Goal: Task Accomplishment & Management: Manage account settings

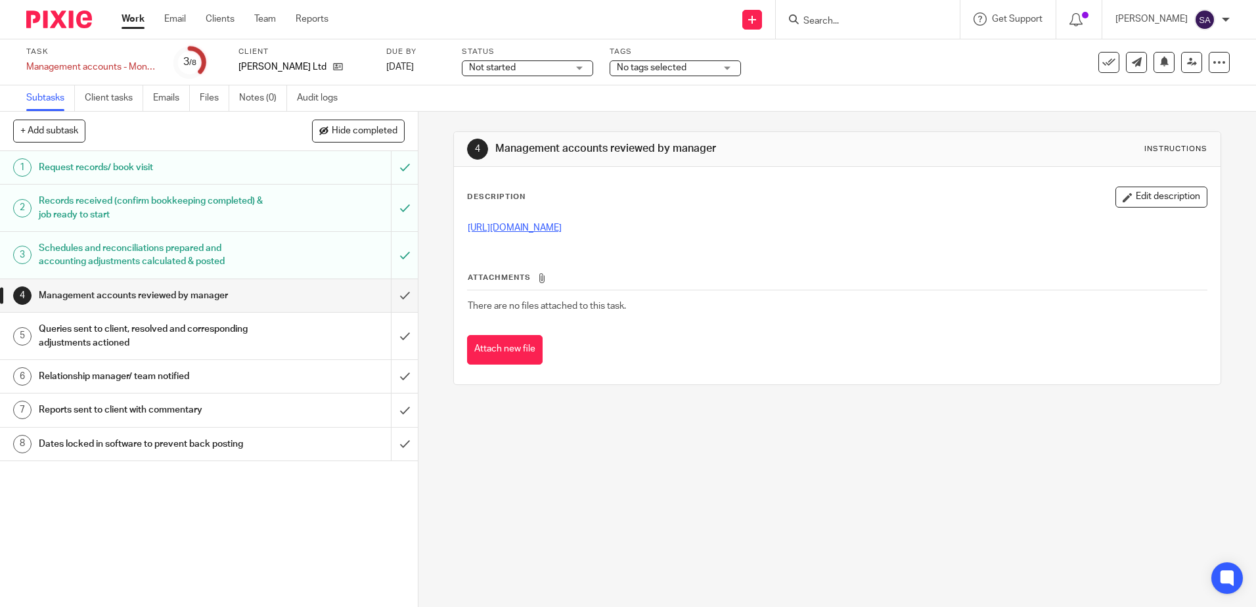
click at [549, 228] on link "https://cloudimanage.com/work/link/f/LLP!10105918" at bounding box center [515, 227] width 94 height 9
click at [1131, 200] on button "Edit description" at bounding box center [1161, 197] width 92 height 21
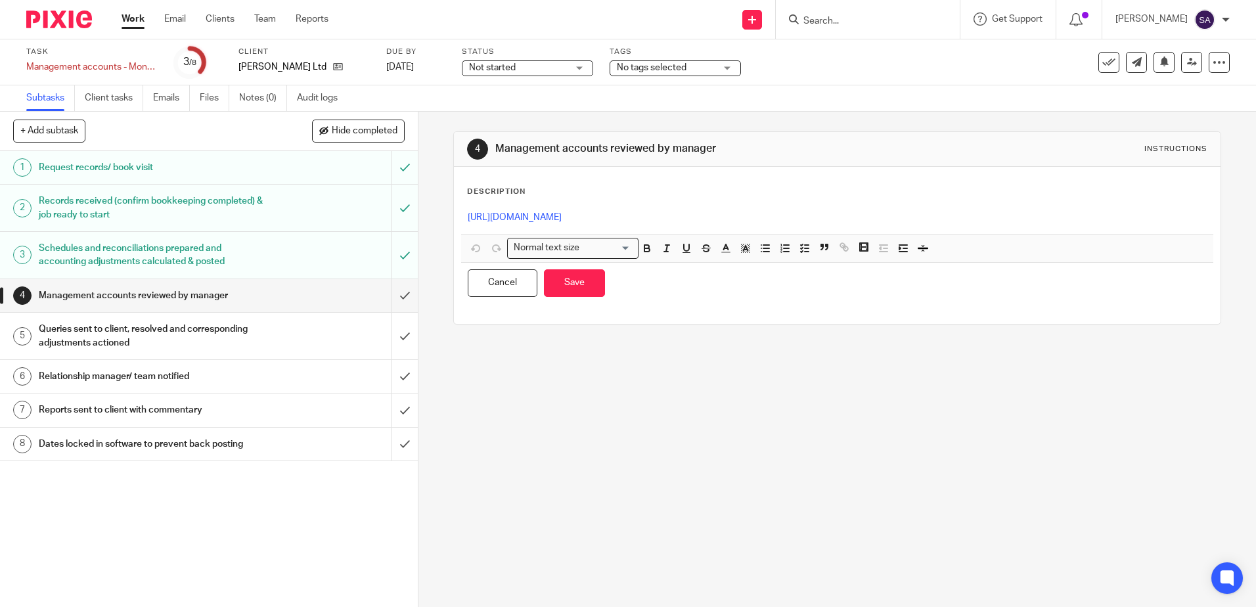
click at [790, 213] on p "https://cloudimanage.com/work/link/f/LLP!10105918" at bounding box center [837, 217] width 738 height 13
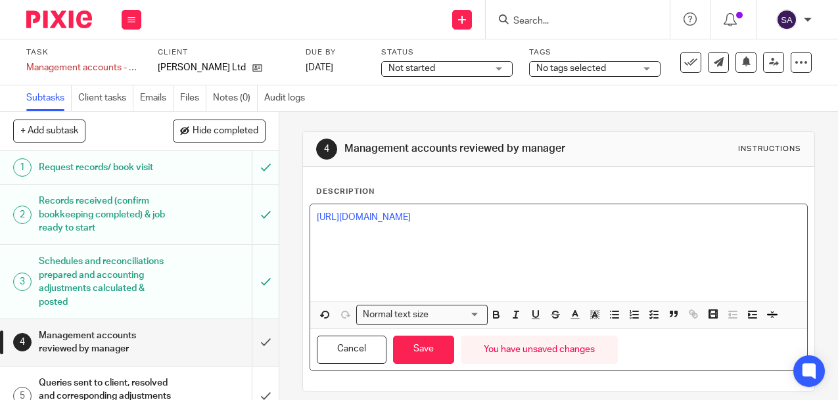
click at [369, 264] on p at bounding box center [558, 270] width 483 height 13
click at [327, 265] on p at bounding box center [558, 270] width 483 height 13
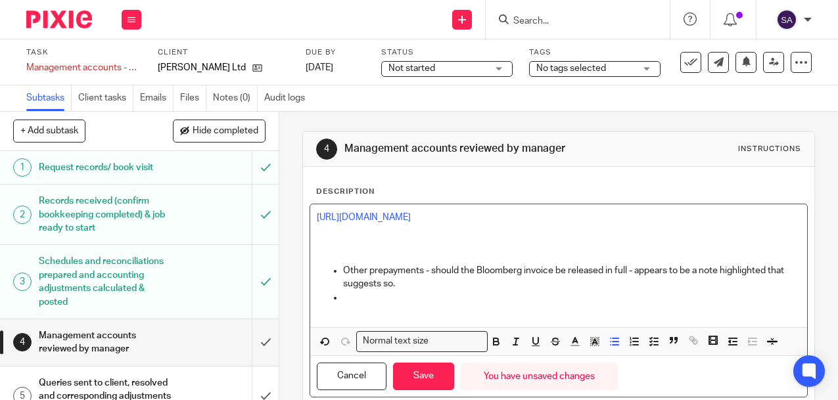
click at [375, 304] on p at bounding box center [558, 310] width 483 height 13
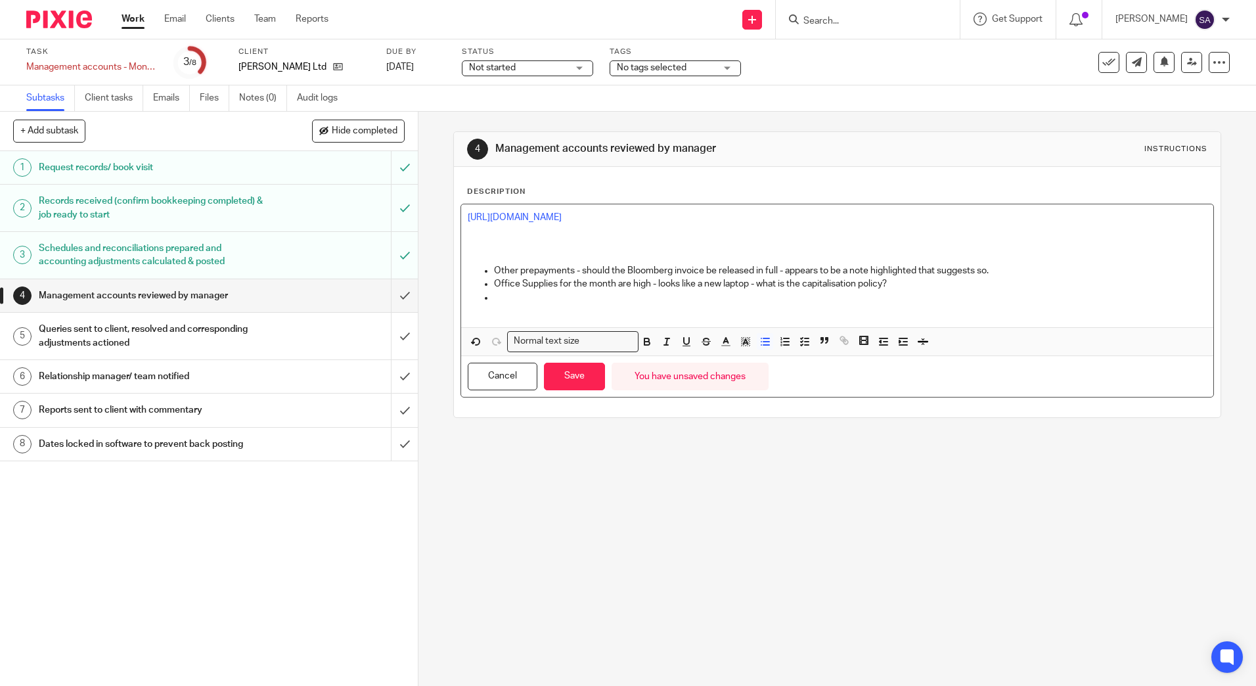
click at [527, 296] on p at bounding box center [850, 297] width 712 height 13
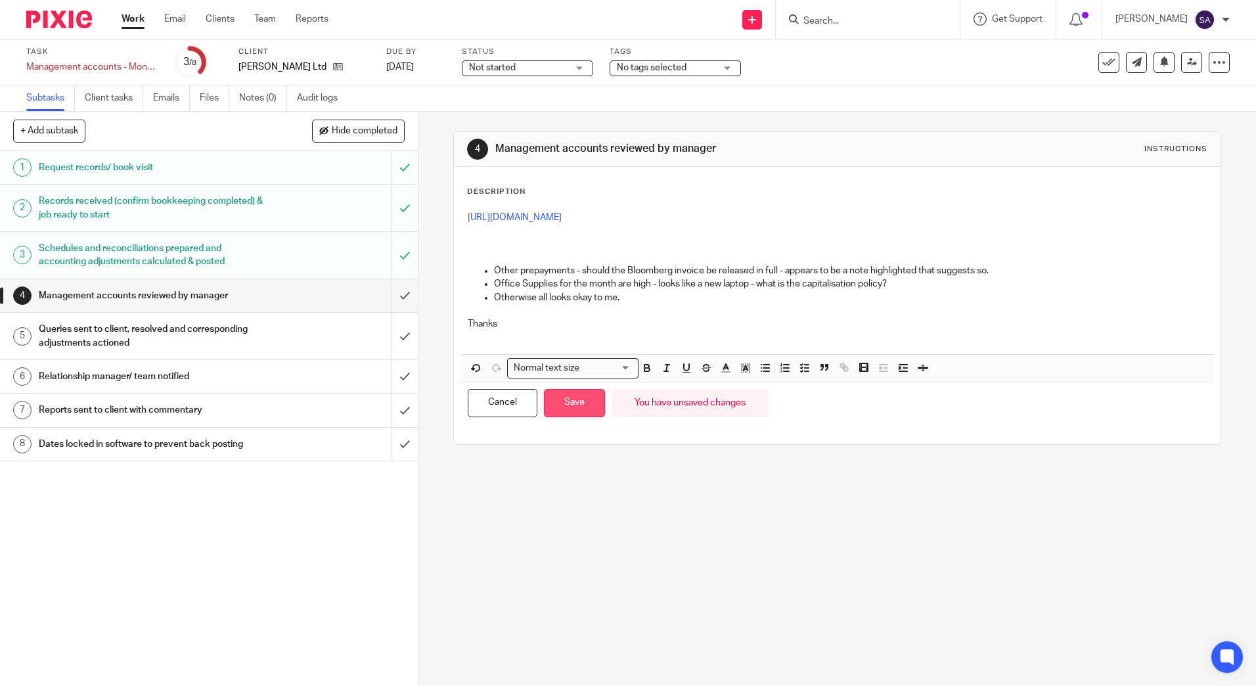
click at [573, 411] on button "Save" at bounding box center [574, 403] width 61 height 28
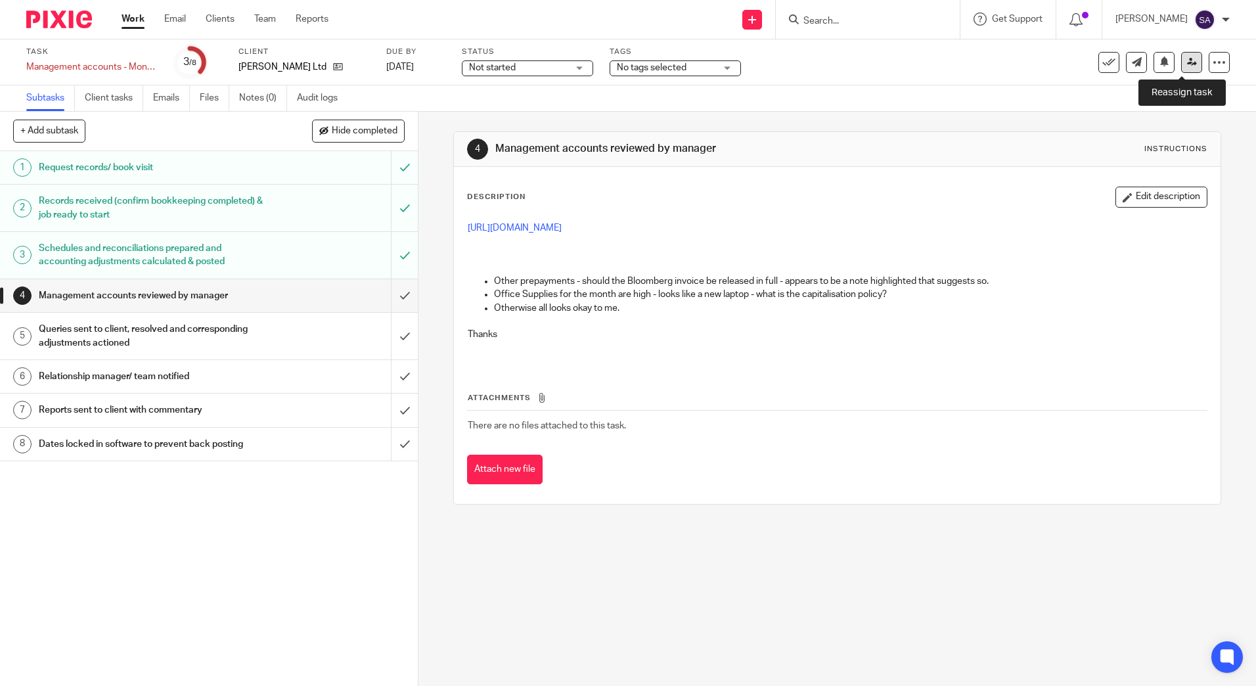
click at [1187, 64] on icon at bounding box center [1192, 62] width 10 height 10
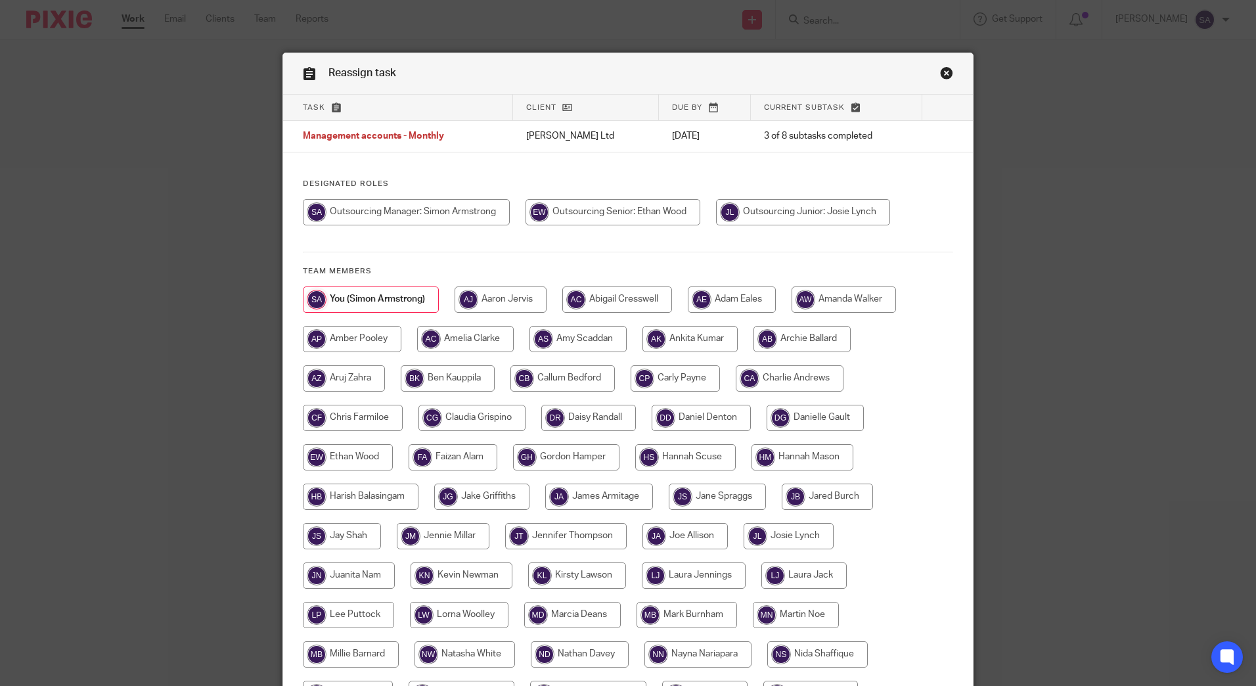
click at [594, 215] on input "radio" at bounding box center [613, 212] width 175 height 26
radio input "true"
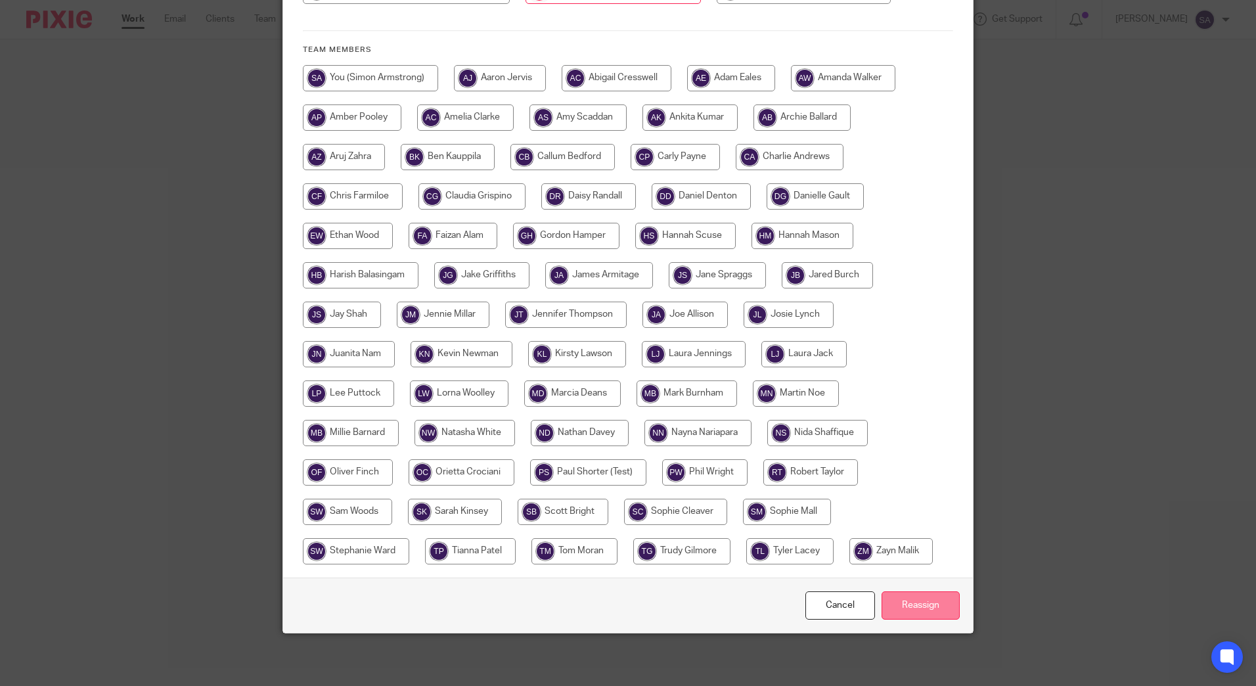
click at [907, 598] on input "Reassign" at bounding box center [921, 605] width 78 height 28
